Goal: Task Accomplishment & Management: Manage account settings

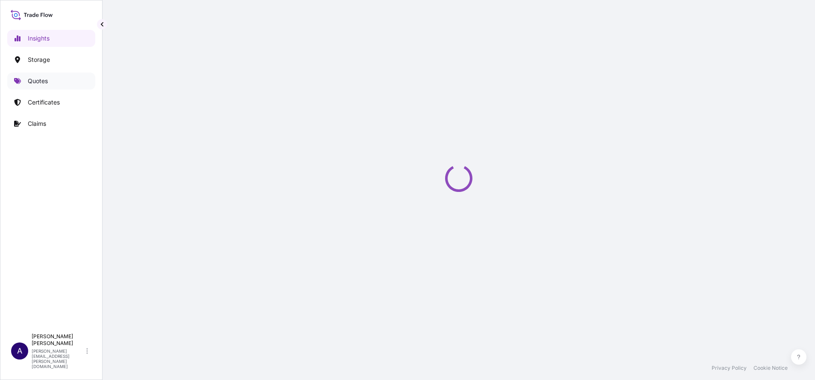
click at [39, 83] on p "Quotes" at bounding box center [38, 81] width 20 height 9
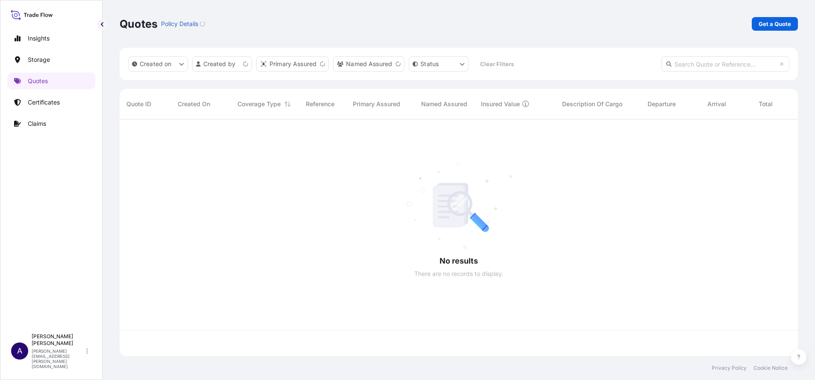
scroll to position [232, 668]
click at [698, 62] on input "text" at bounding box center [725, 63] width 128 height 15
paste input "68097"
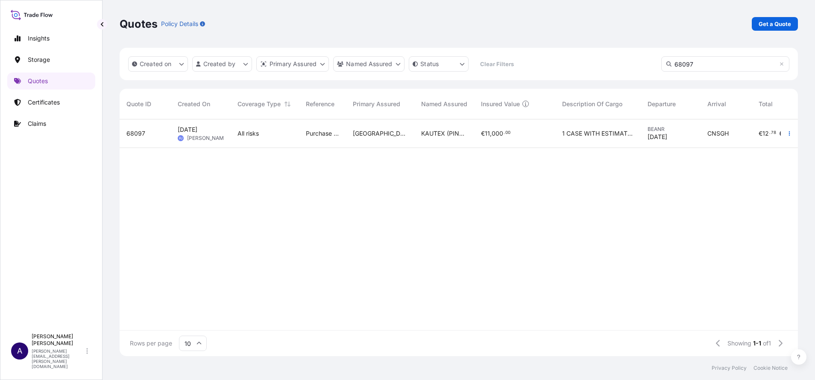
type input "68097"
click at [138, 135] on span "68097" at bounding box center [135, 133] width 19 height 9
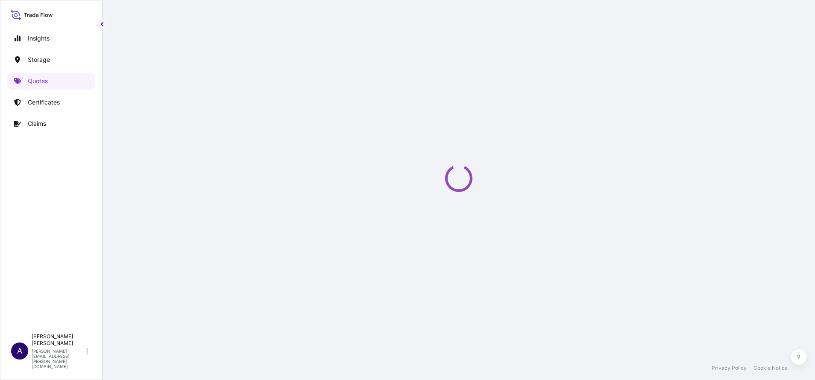
select select "Road / [GEOGRAPHIC_DATA]"
select select "Water"
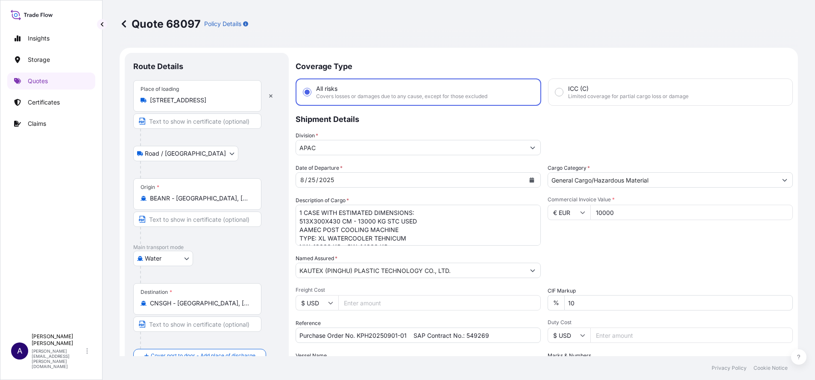
select select "31602"
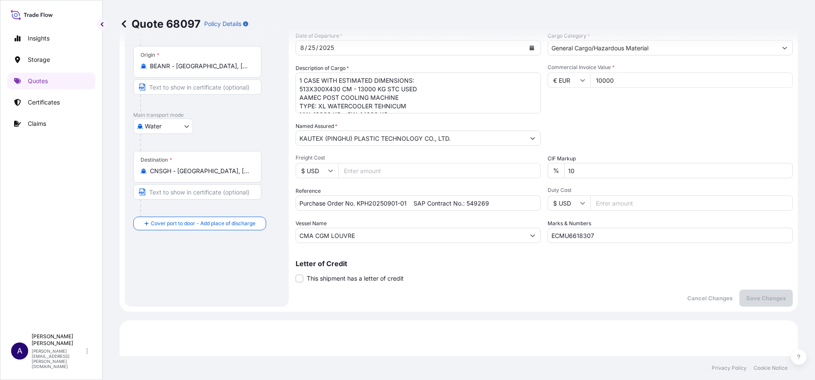
scroll to position [121, 0]
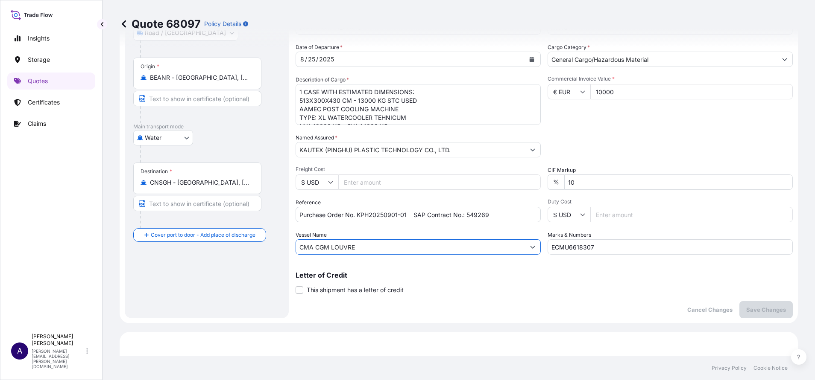
drag, startPoint x: 364, startPoint y: 245, endPoint x: 263, endPoint y: 244, distance: 100.8
click at [263, 244] on form "Route Details Place of loading [STREET_ADDRESS] Road / [GEOGRAPHIC_DATA] / Inla…" at bounding box center [459, 125] width 678 height 397
paste input "68097"
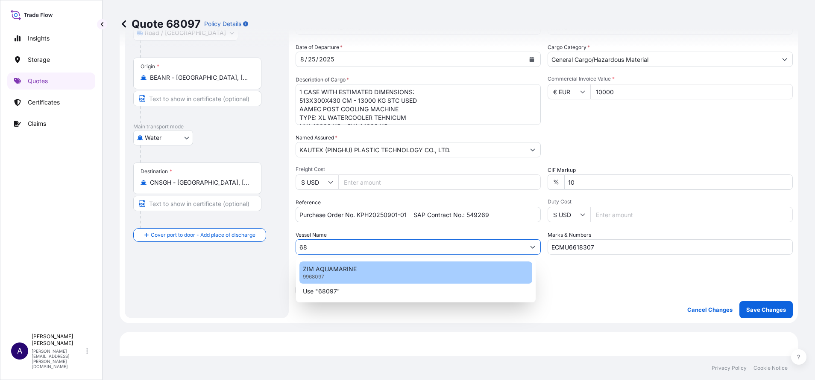
type input "6"
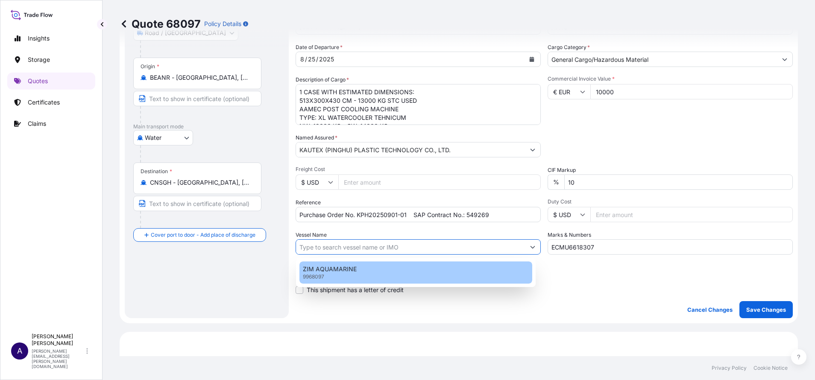
paste input "CMA CGM TROCADERO"
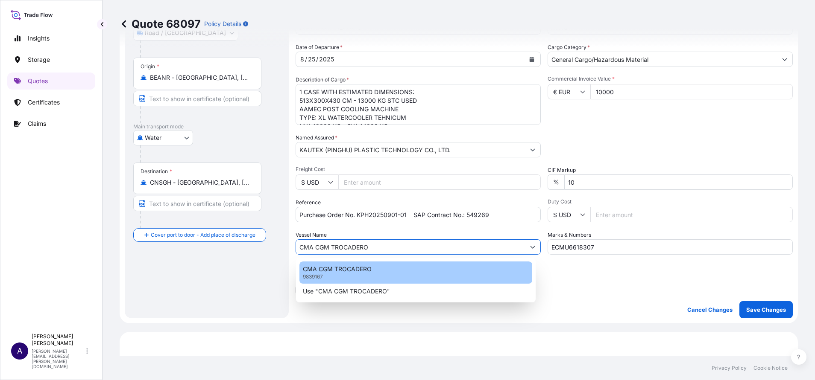
click at [342, 272] on p "CMA CGM TROCADERO" at bounding box center [337, 269] width 69 height 9
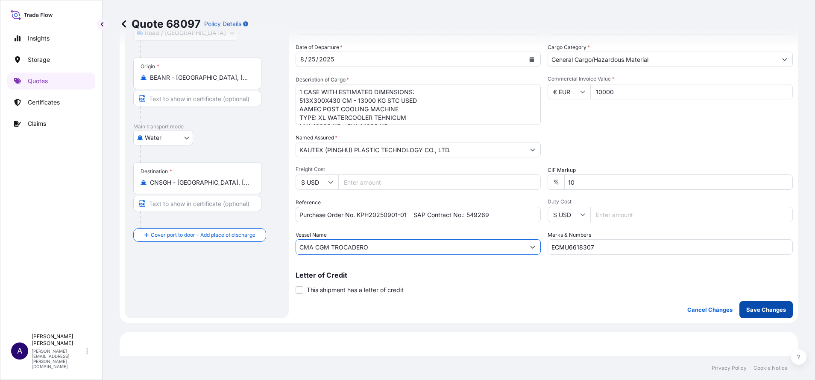
type input "CMA CGM TROCADERO"
click at [739, 314] on button "Save Changes" at bounding box center [765, 309] width 53 height 17
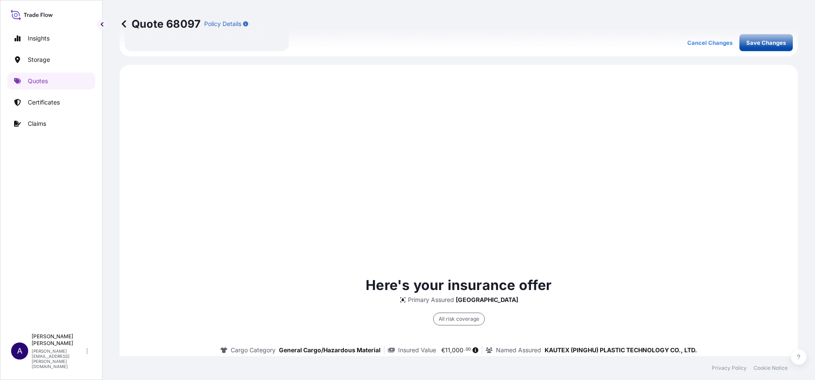
scroll to position [410, 0]
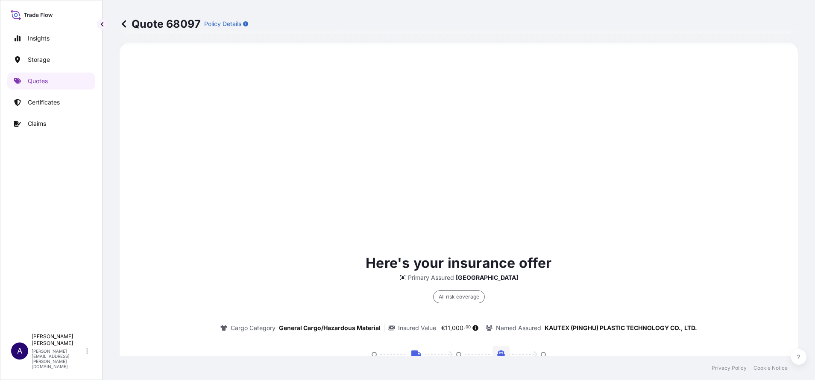
select select "Road / [GEOGRAPHIC_DATA]"
select select "Water"
select select "31602"
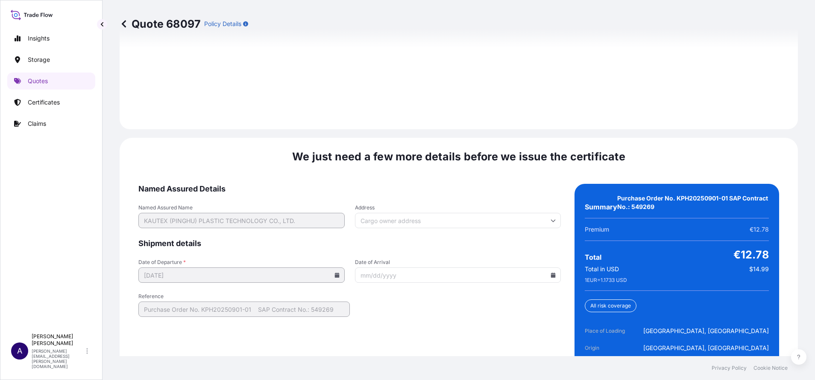
scroll to position [1299, 0]
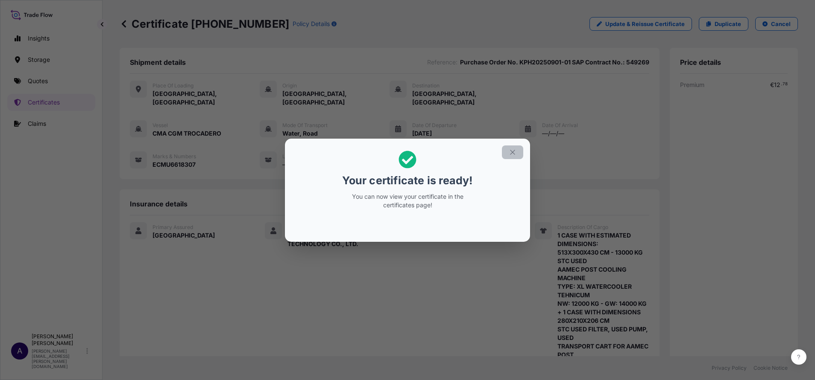
click at [515, 154] on icon "button" at bounding box center [512, 153] width 8 height 8
